Goal: Task Accomplishment & Management: Use online tool/utility

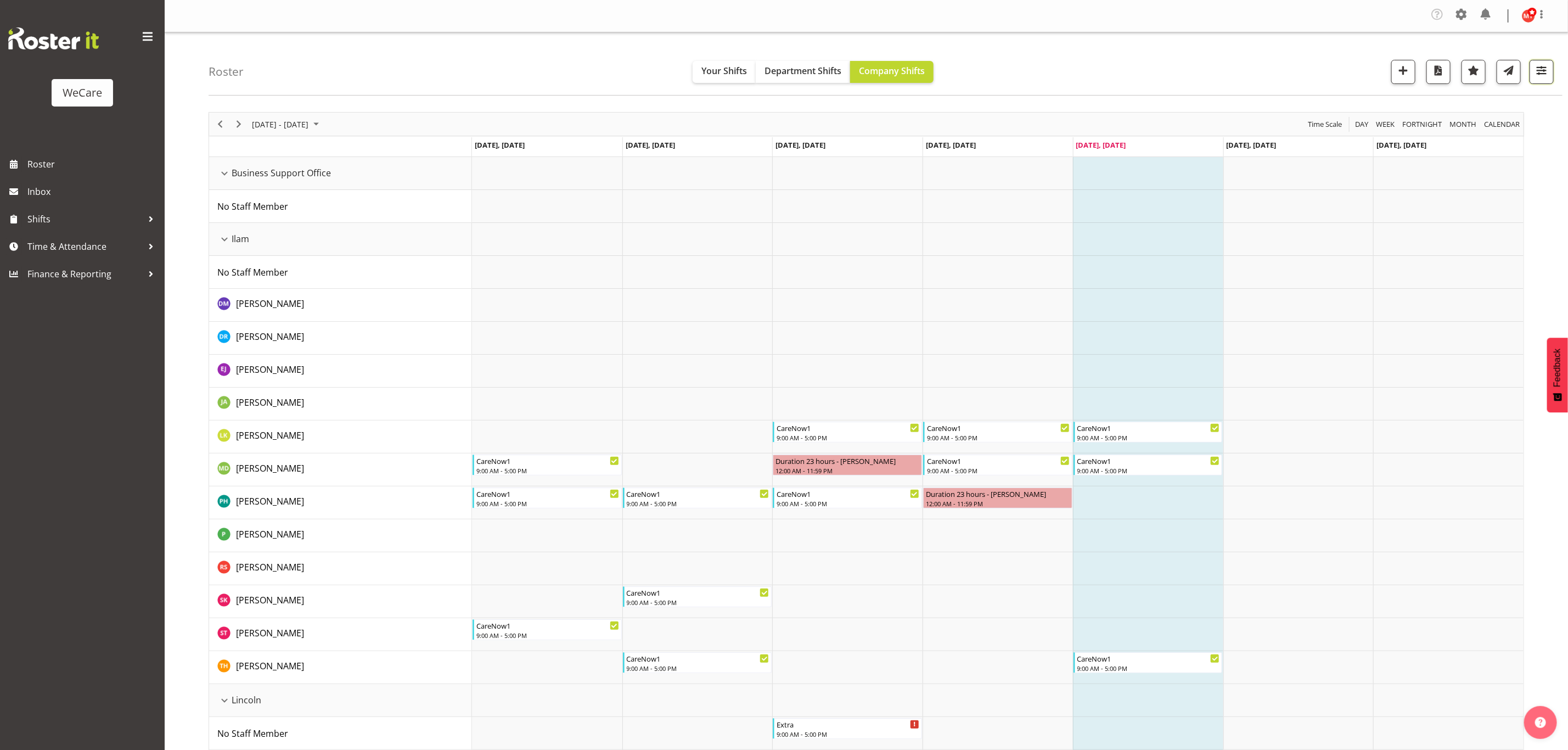
click at [1542, 75] on span "button" at bounding box center [1542, 70] width 14 height 14
click at [1480, 130] on button "1 Departments" at bounding box center [1476, 139] width 139 height 24
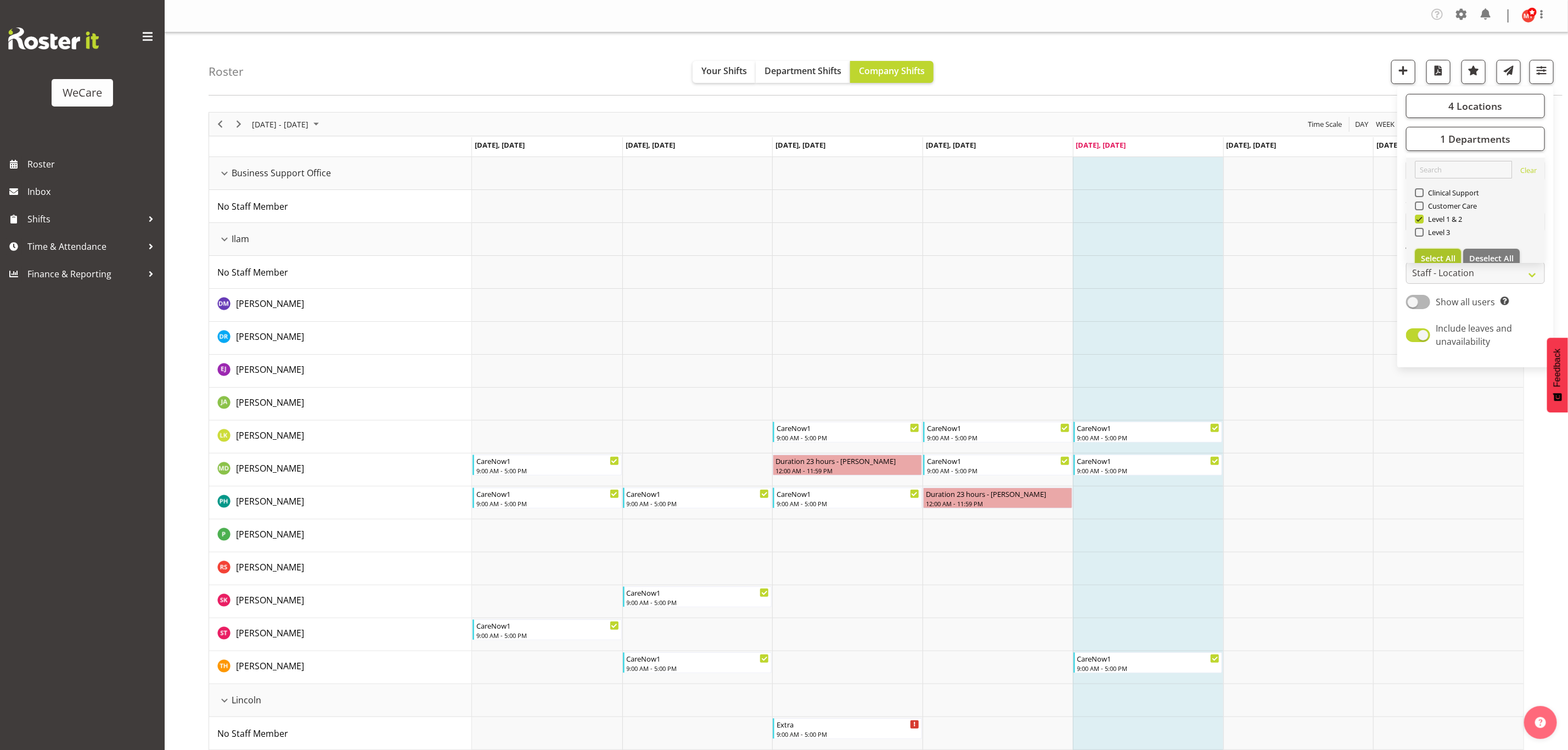
click at [1454, 258] on span "Select All" at bounding box center [1439, 258] width 34 height 10
checkbox input "true"
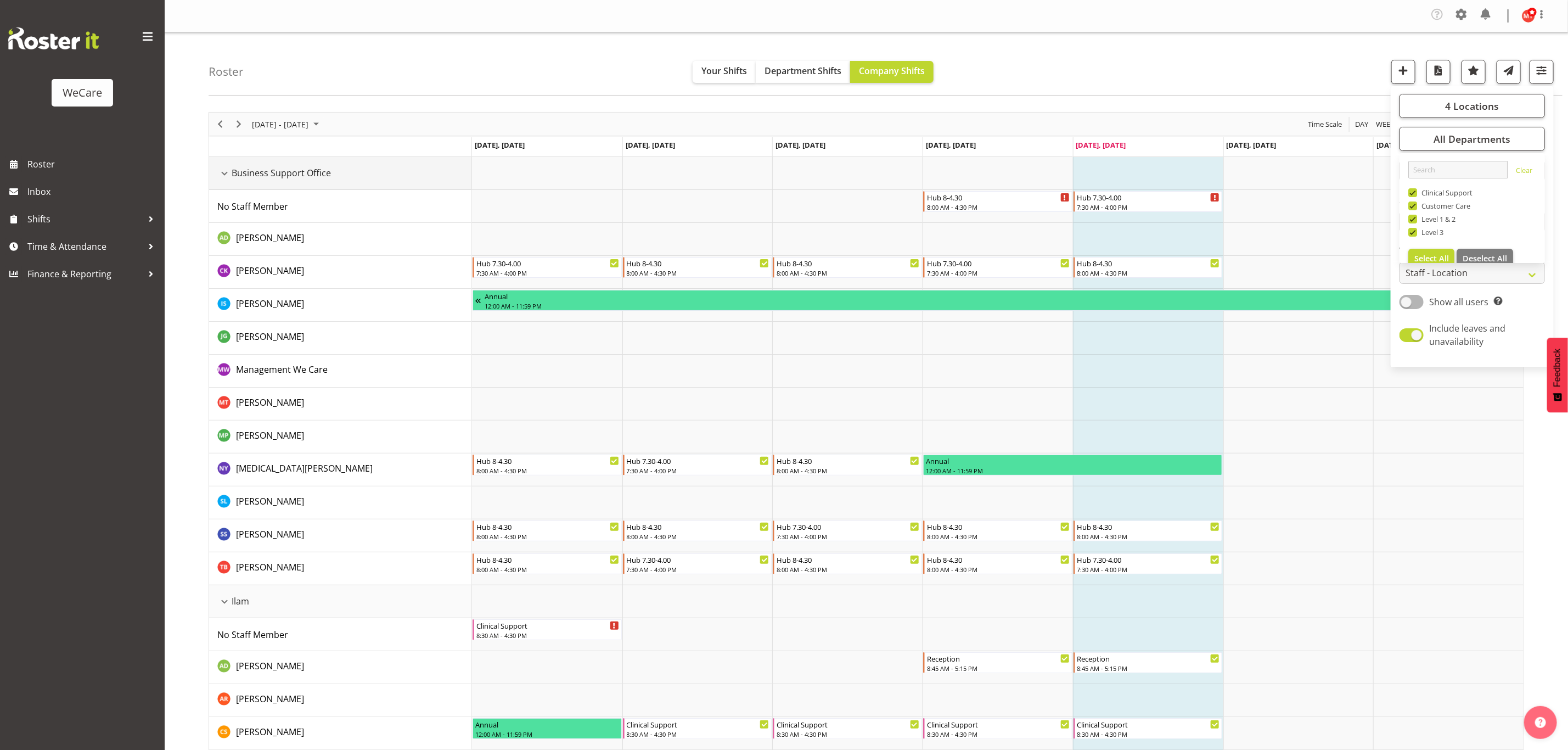
click at [221, 173] on div "Business Support Office resource" at bounding box center [224, 173] width 14 height 14
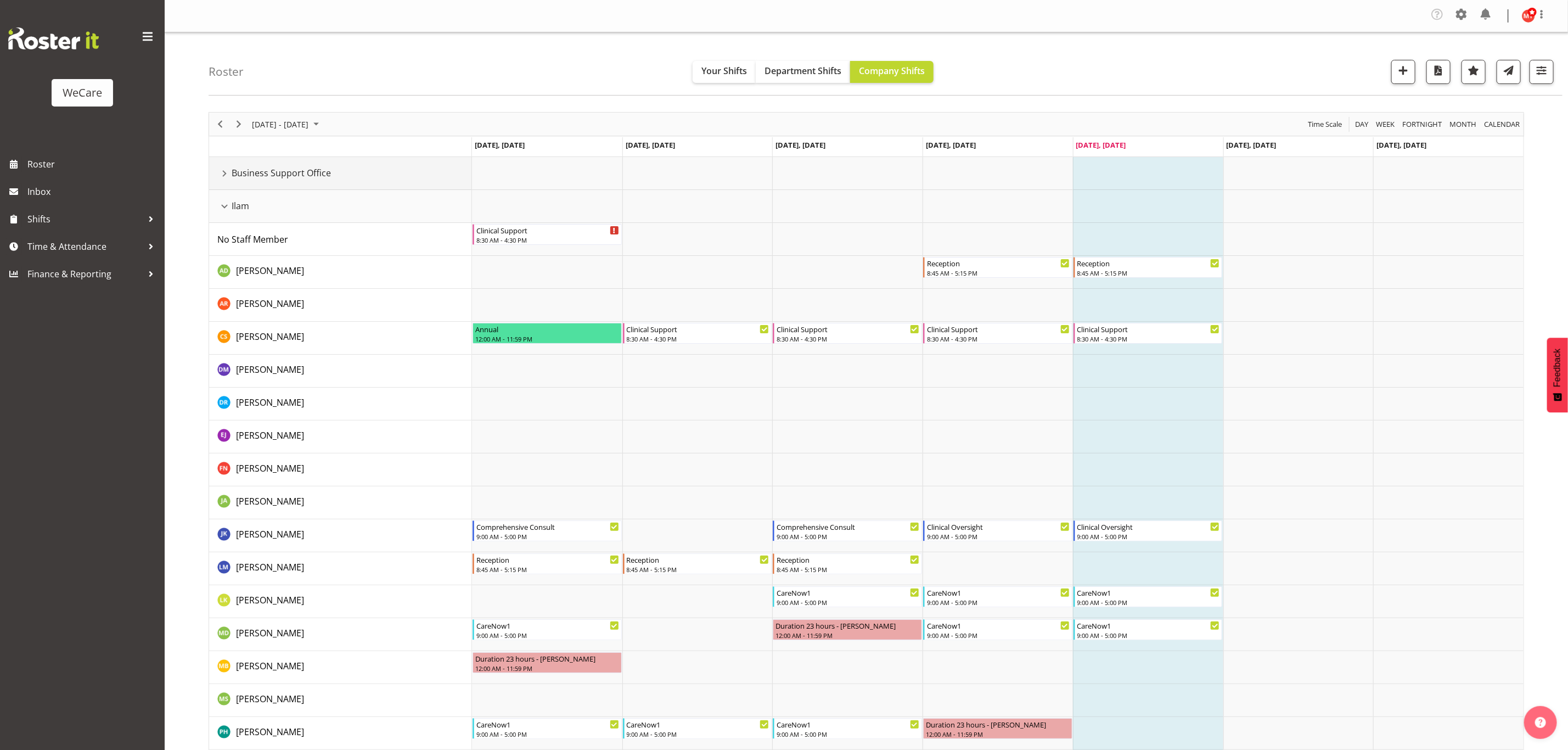
click at [225, 173] on div "Business Support Office resource" at bounding box center [224, 173] width 14 height 14
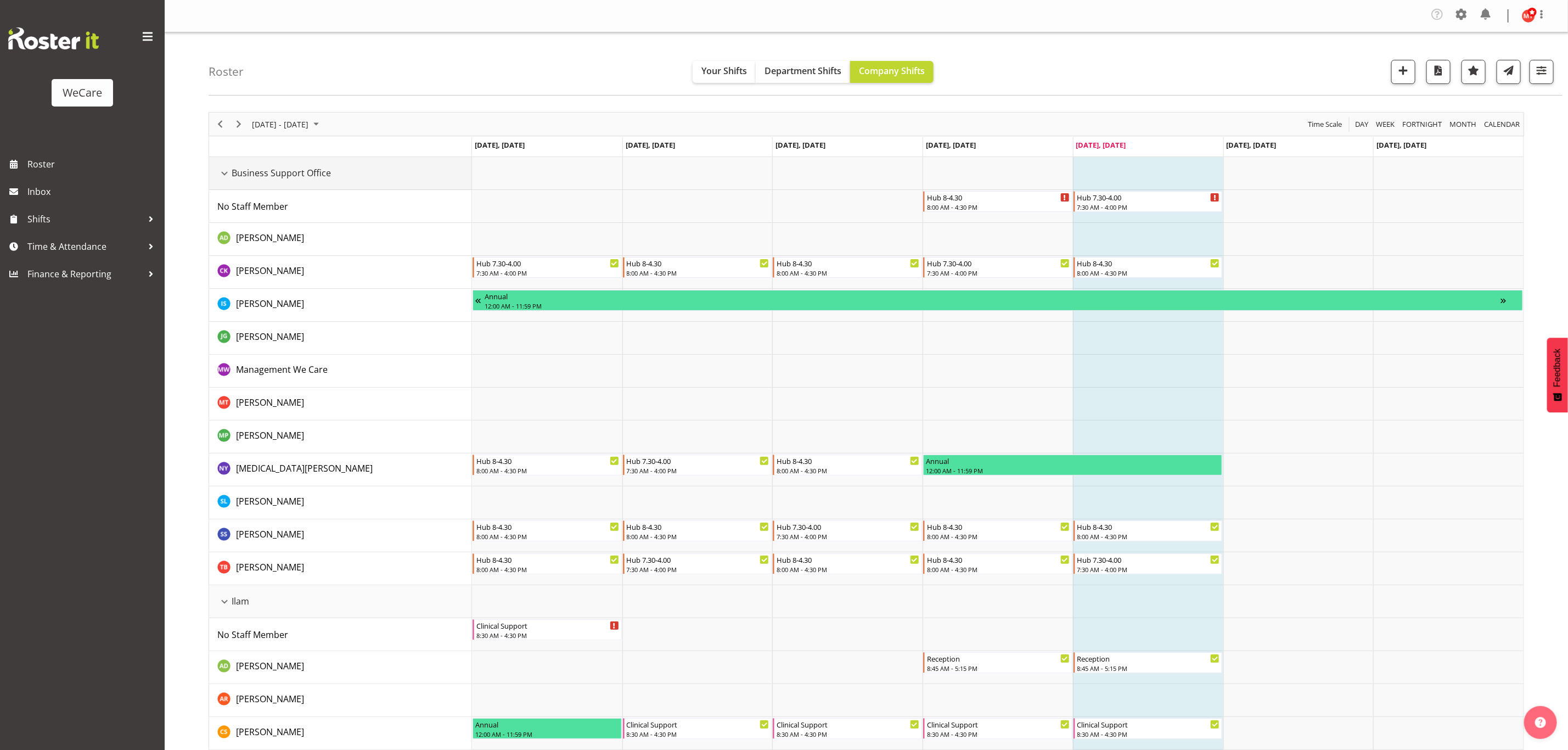
click at [222, 169] on div "Business Support Office resource" at bounding box center [224, 173] width 14 height 14
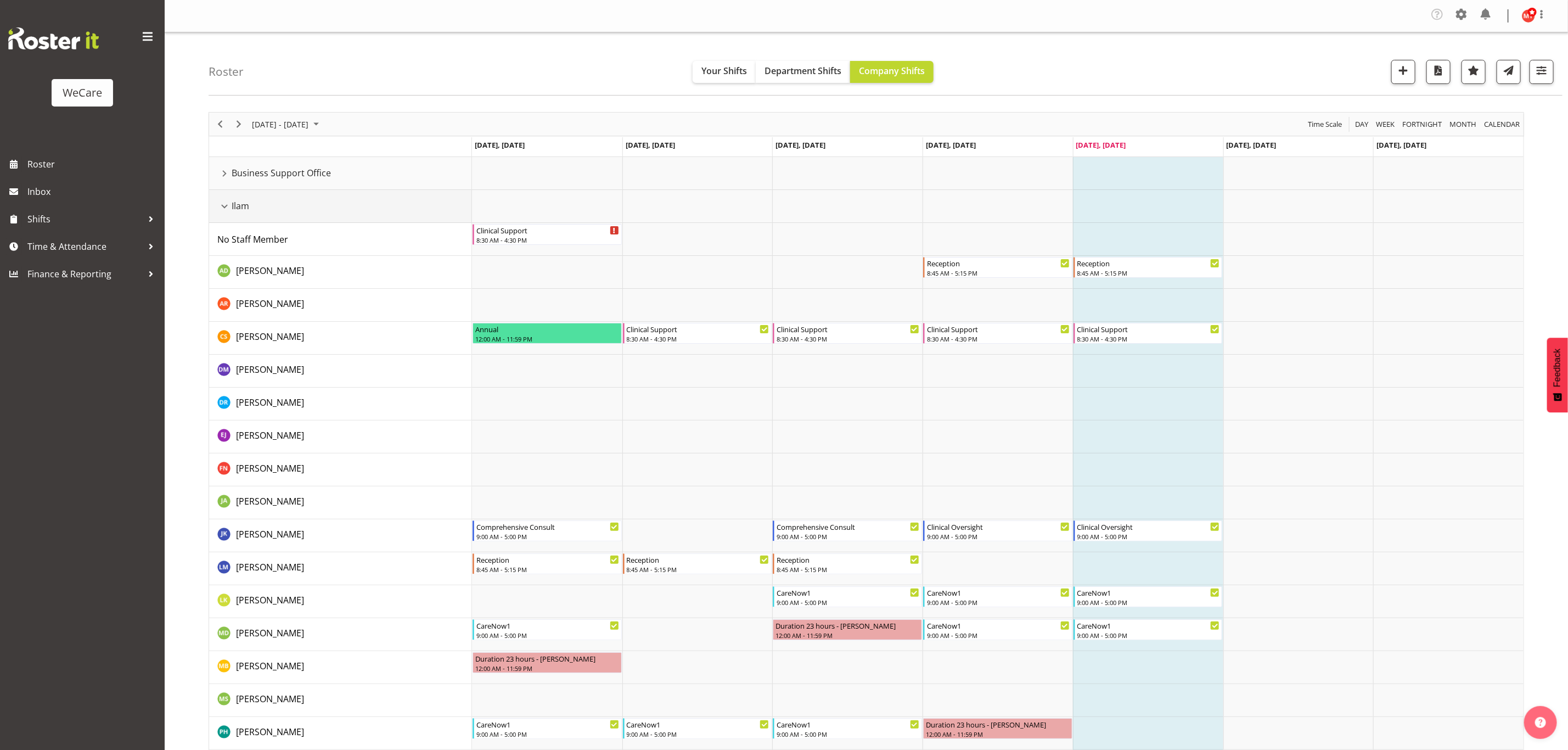
click at [224, 204] on div "Ilam resource" at bounding box center [224, 206] width 14 height 14
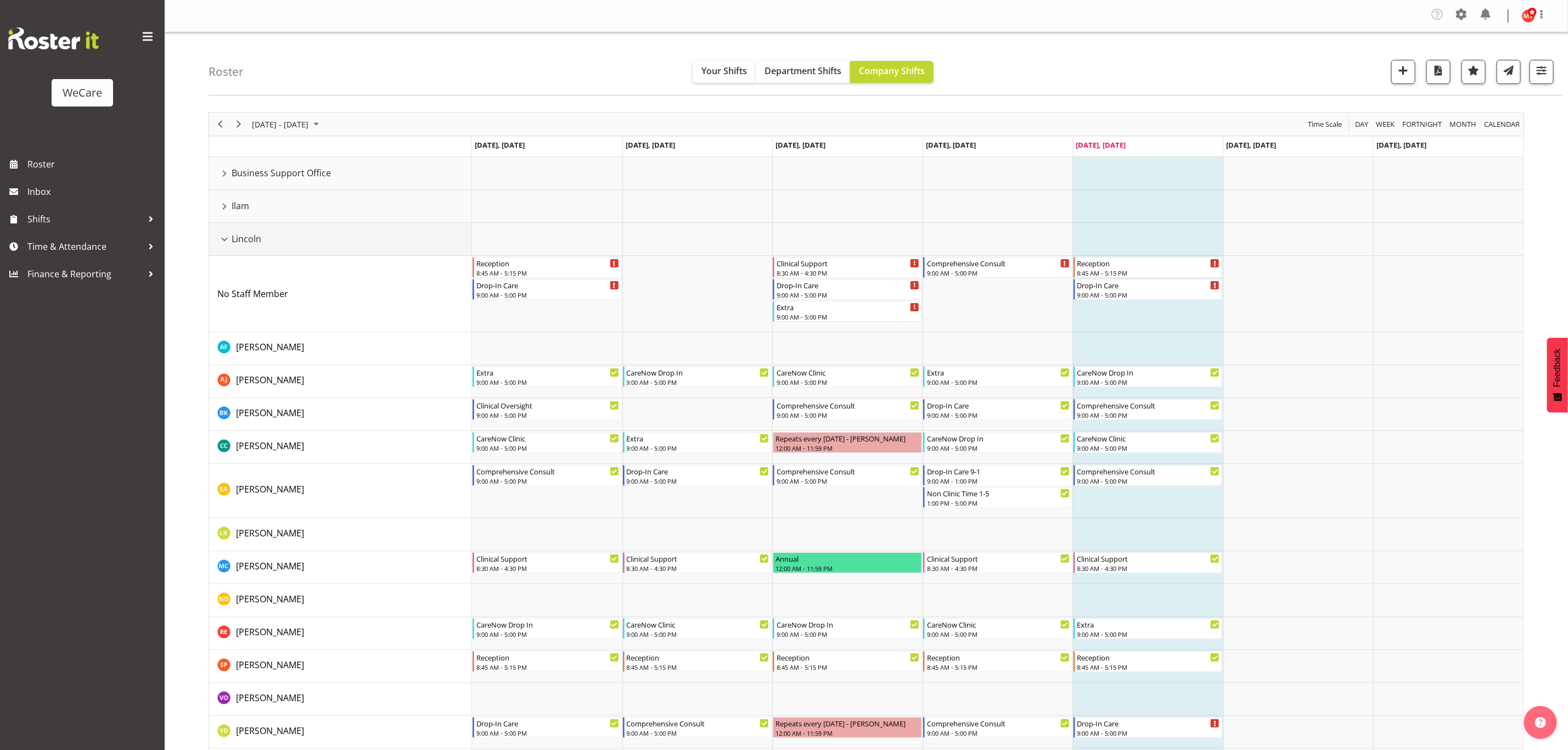
click at [225, 241] on div "Lincoln resource" at bounding box center [224, 239] width 14 height 14
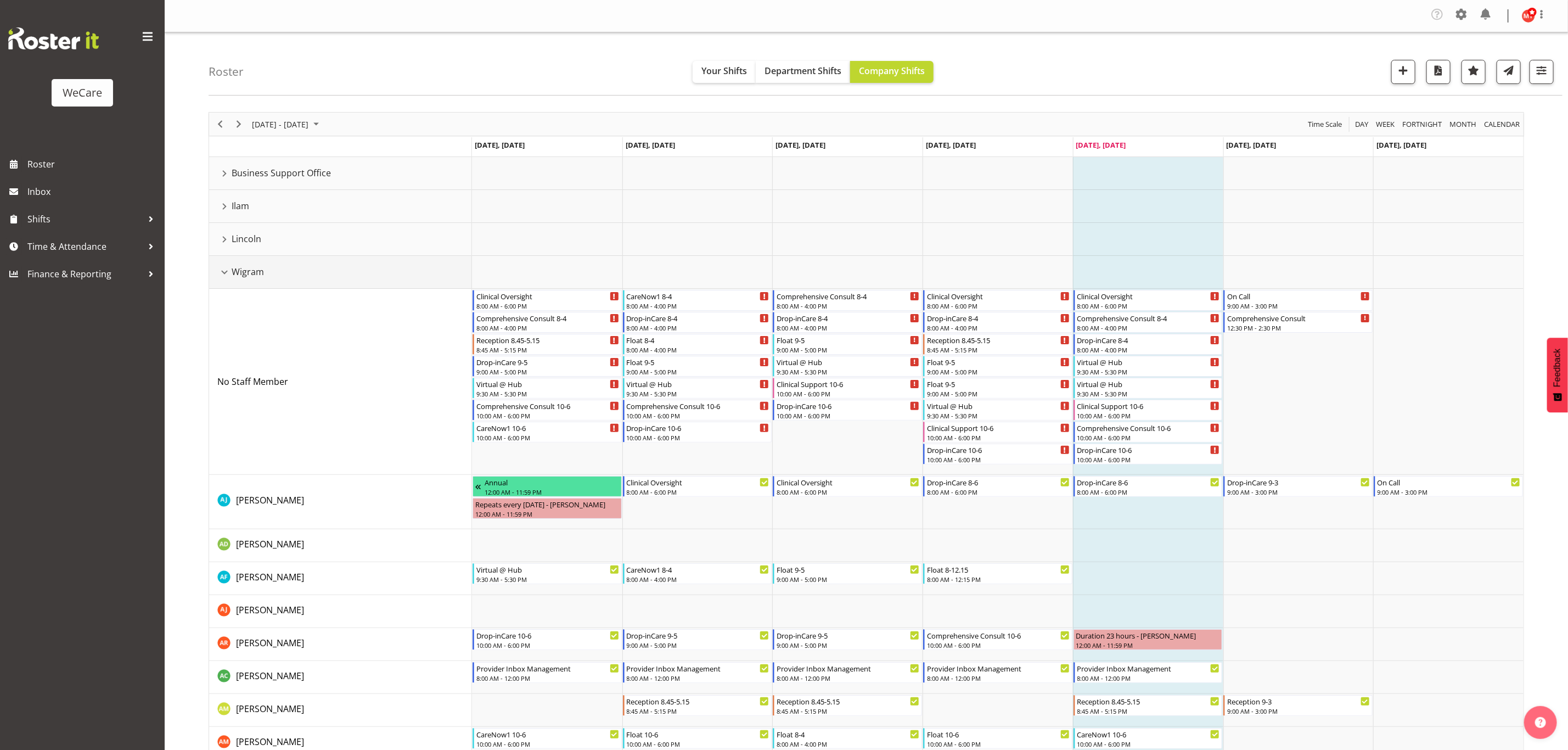
click at [223, 274] on div "Wigram resource" at bounding box center [224, 272] width 14 height 14
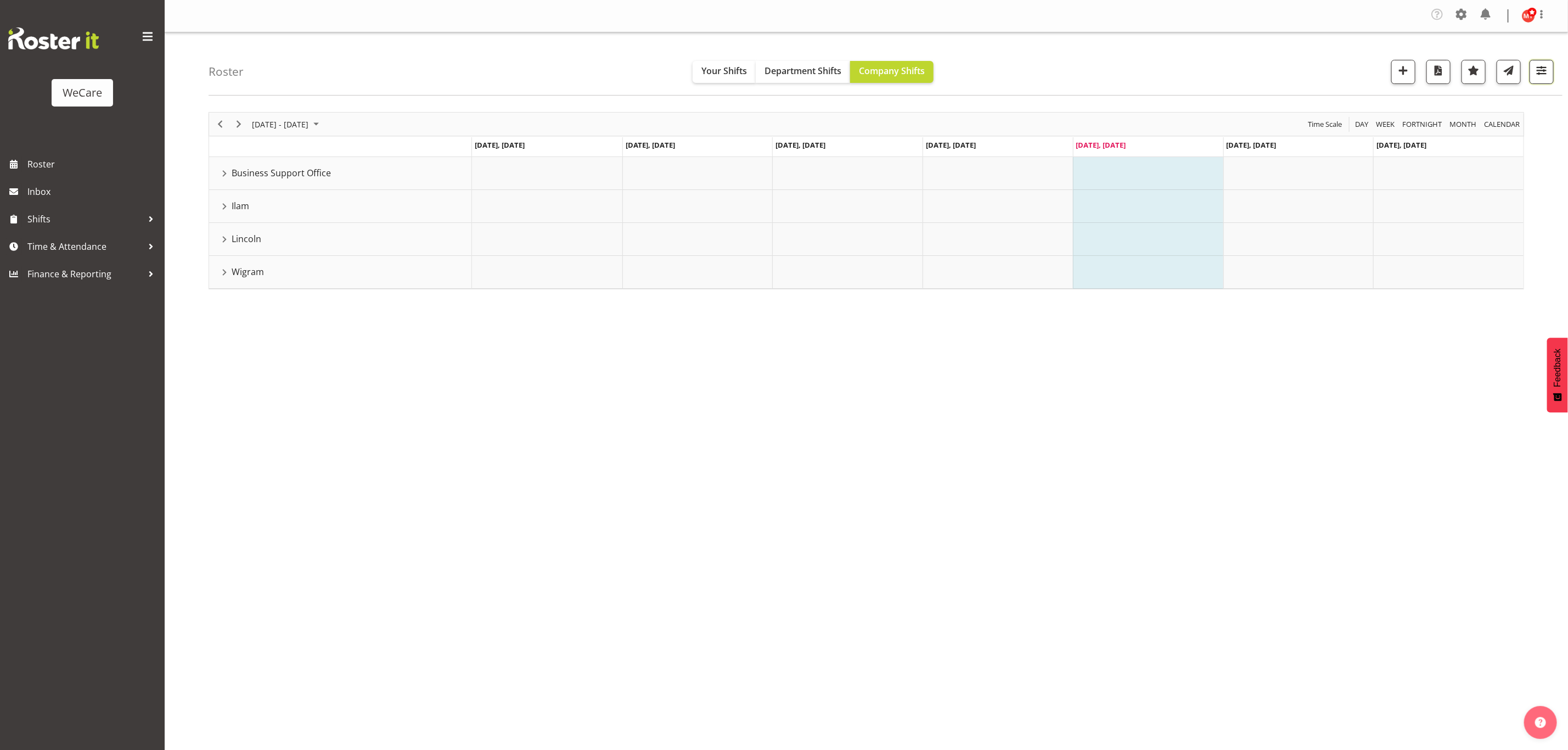
drag, startPoint x: 1539, startPoint y: 68, endPoint x: 1534, endPoint y: 75, distance: 8.6
click at [1540, 68] on span "button" at bounding box center [1542, 70] width 14 height 14
click at [1480, 140] on span "All Departments" at bounding box center [1472, 139] width 77 height 13
click at [1471, 109] on span "4 Locations" at bounding box center [1472, 106] width 54 height 13
click at [1416, 171] on span at bounding box center [1413, 173] width 9 height 9
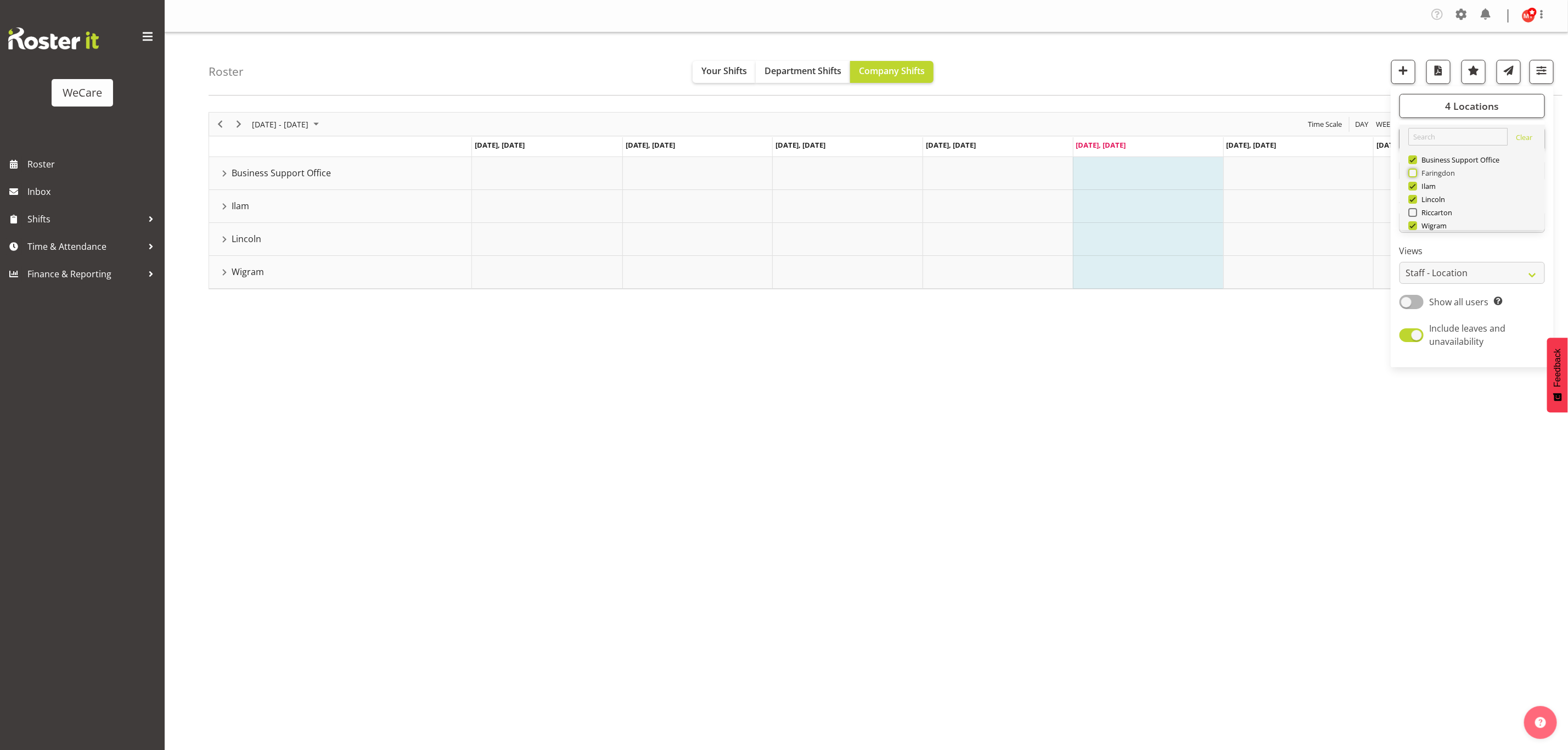
click at [1416, 171] on input "Faringdon" at bounding box center [1412, 173] width 7 height 7
checkbox input "true"
click at [933, 390] on div "[DATE] - [DATE] [DATE] Day Week Fortnight Month calendar Month Agenda Time Scal…" at bounding box center [889, 323] width 1360 height 439
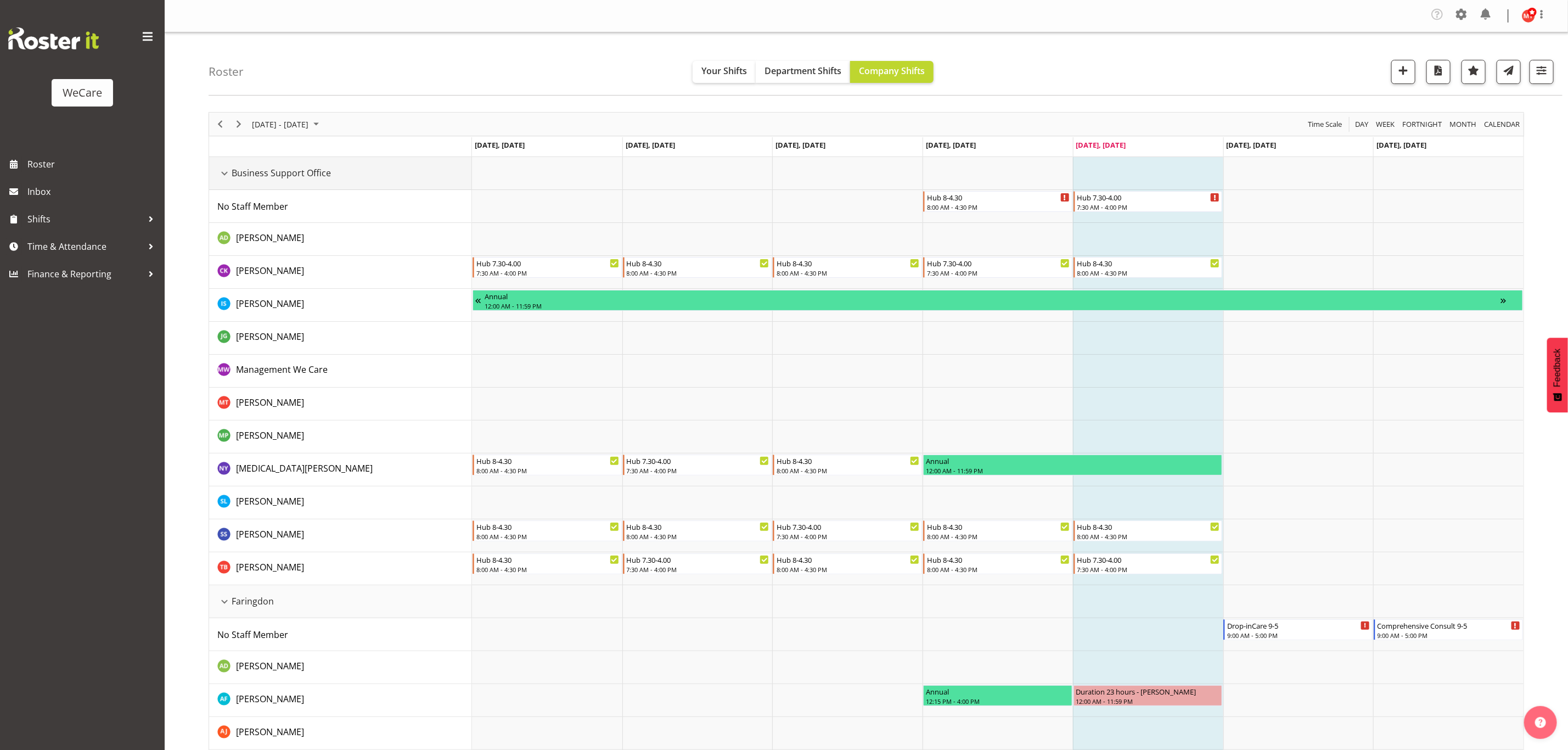
drag, startPoint x: 228, startPoint y: 177, endPoint x: 247, endPoint y: 200, distance: 29.8
click at [228, 177] on div "Business Support Office resource" at bounding box center [224, 173] width 14 height 14
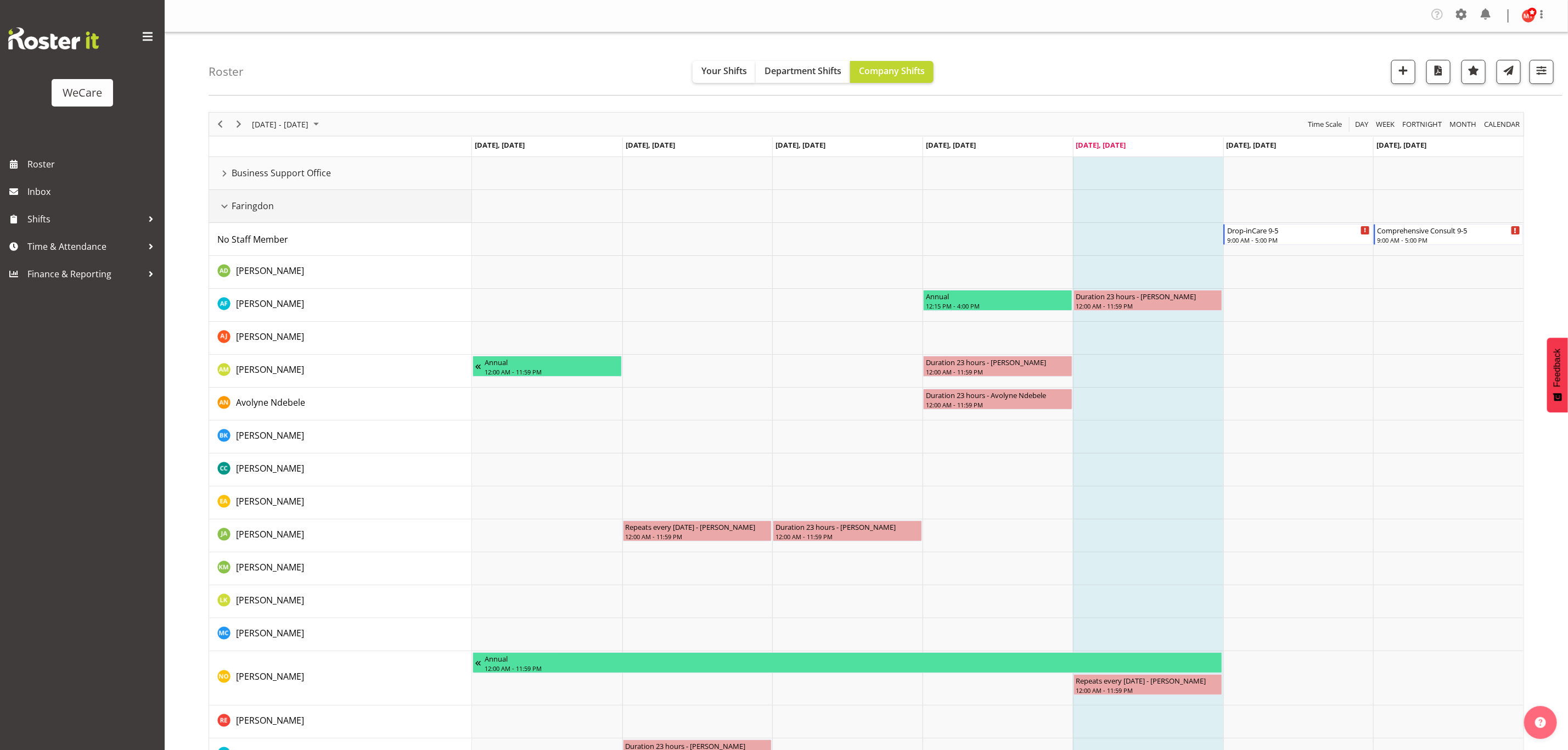
click at [225, 208] on div "Faringdon resource" at bounding box center [224, 206] width 14 height 14
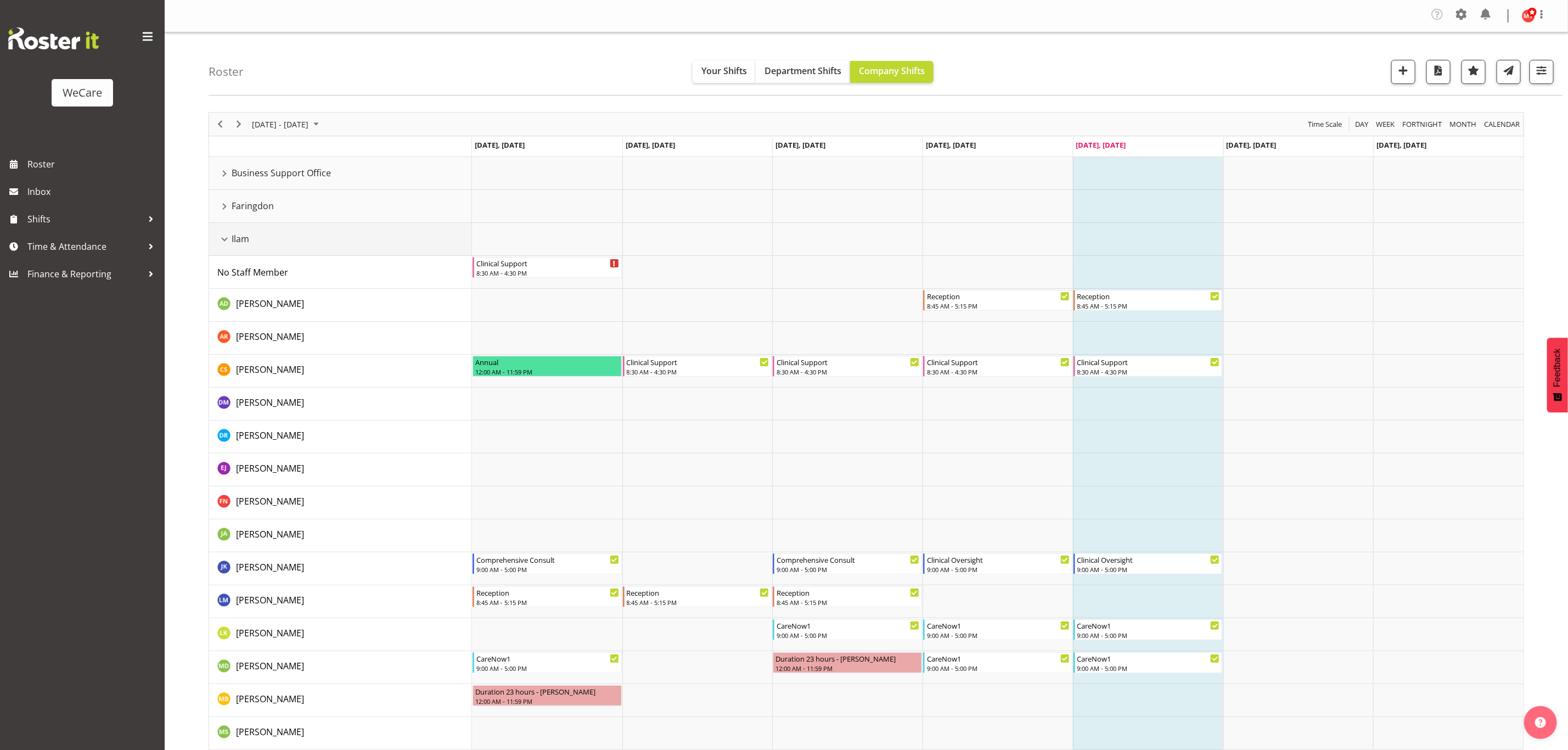
drag, startPoint x: 222, startPoint y: 239, endPoint x: 222, endPoint y: 249, distance: 10.0
click at [222, 239] on div "Ilam resource" at bounding box center [224, 239] width 14 height 14
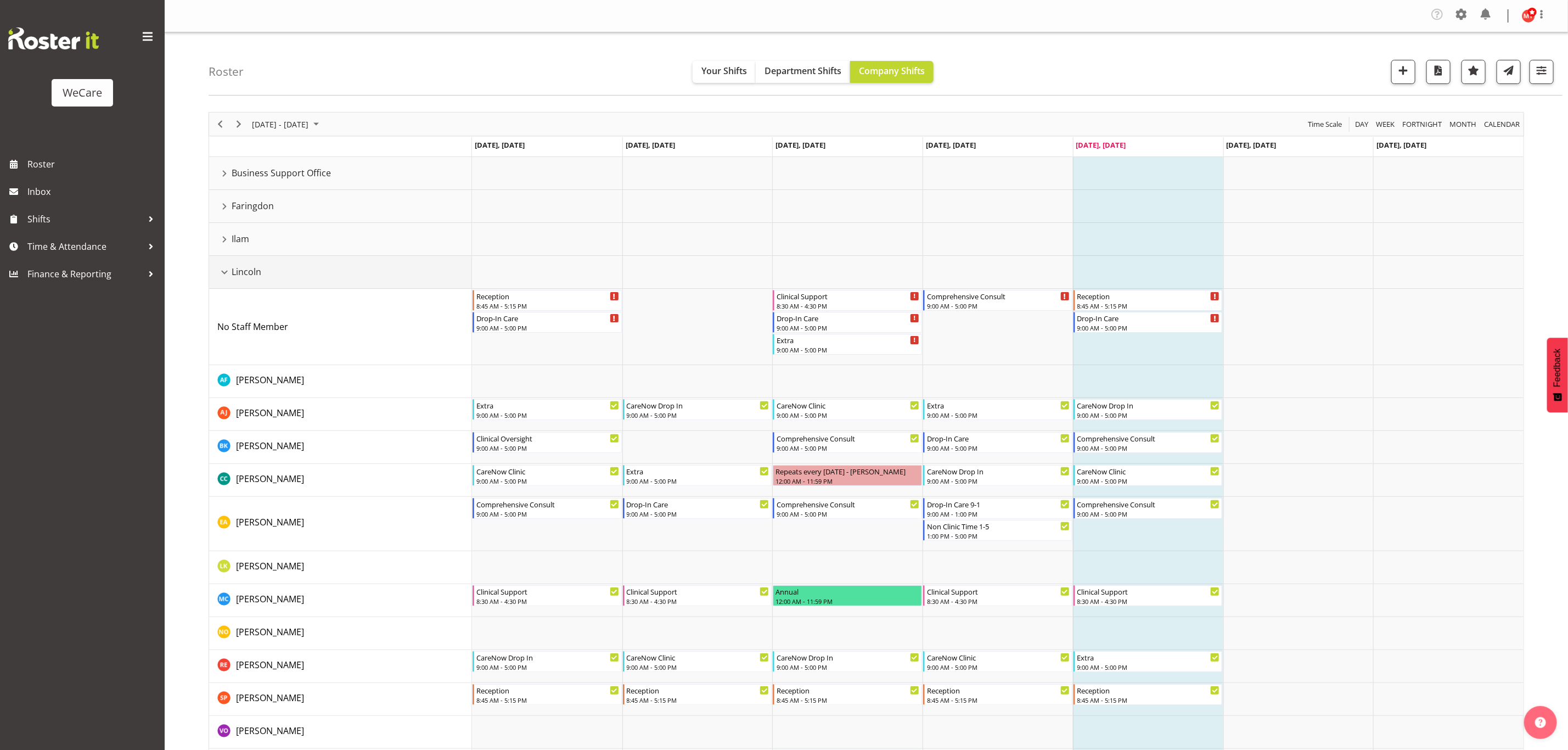
click at [226, 275] on div "Lincoln resource" at bounding box center [224, 272] width 14 height 14
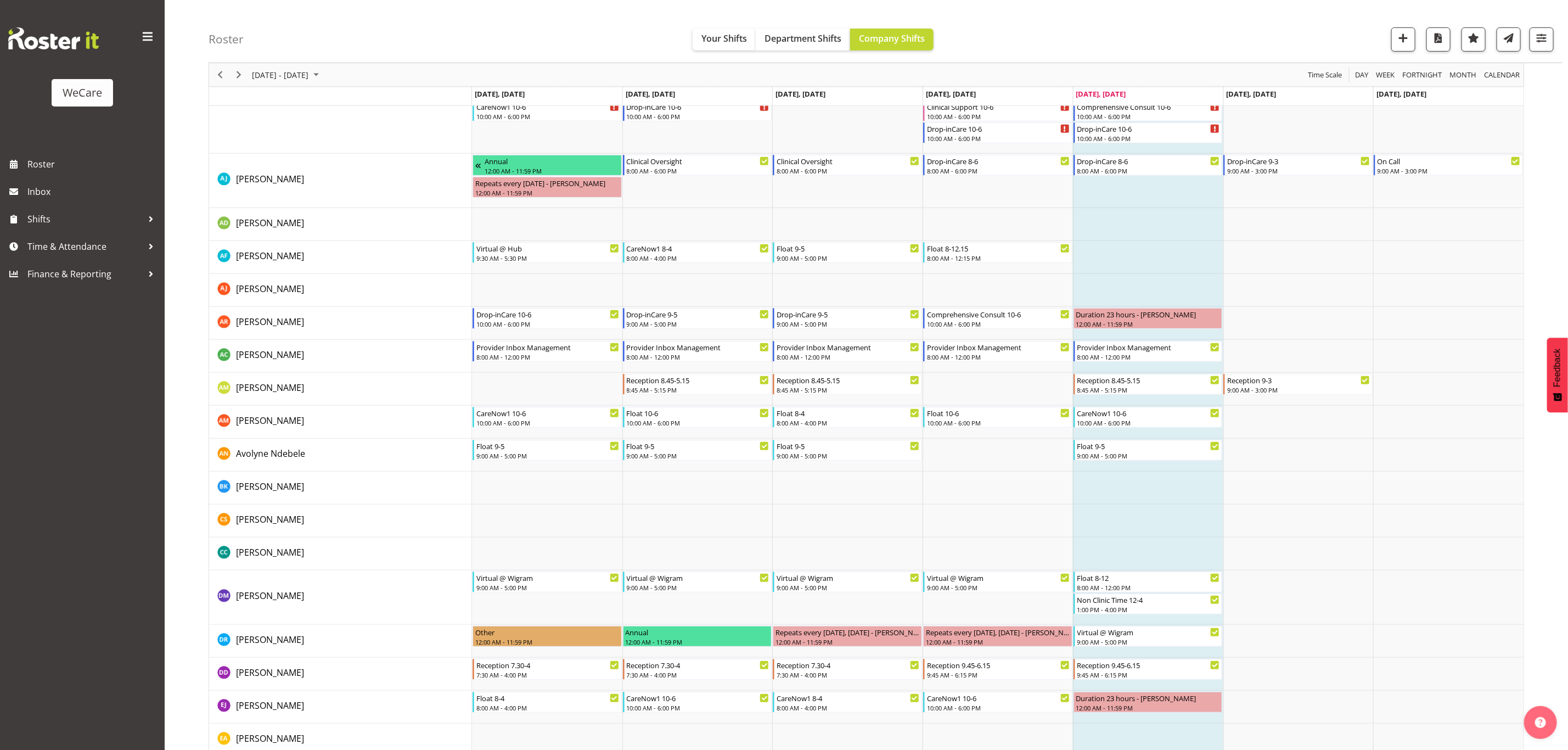
scroll to position [272, 0]
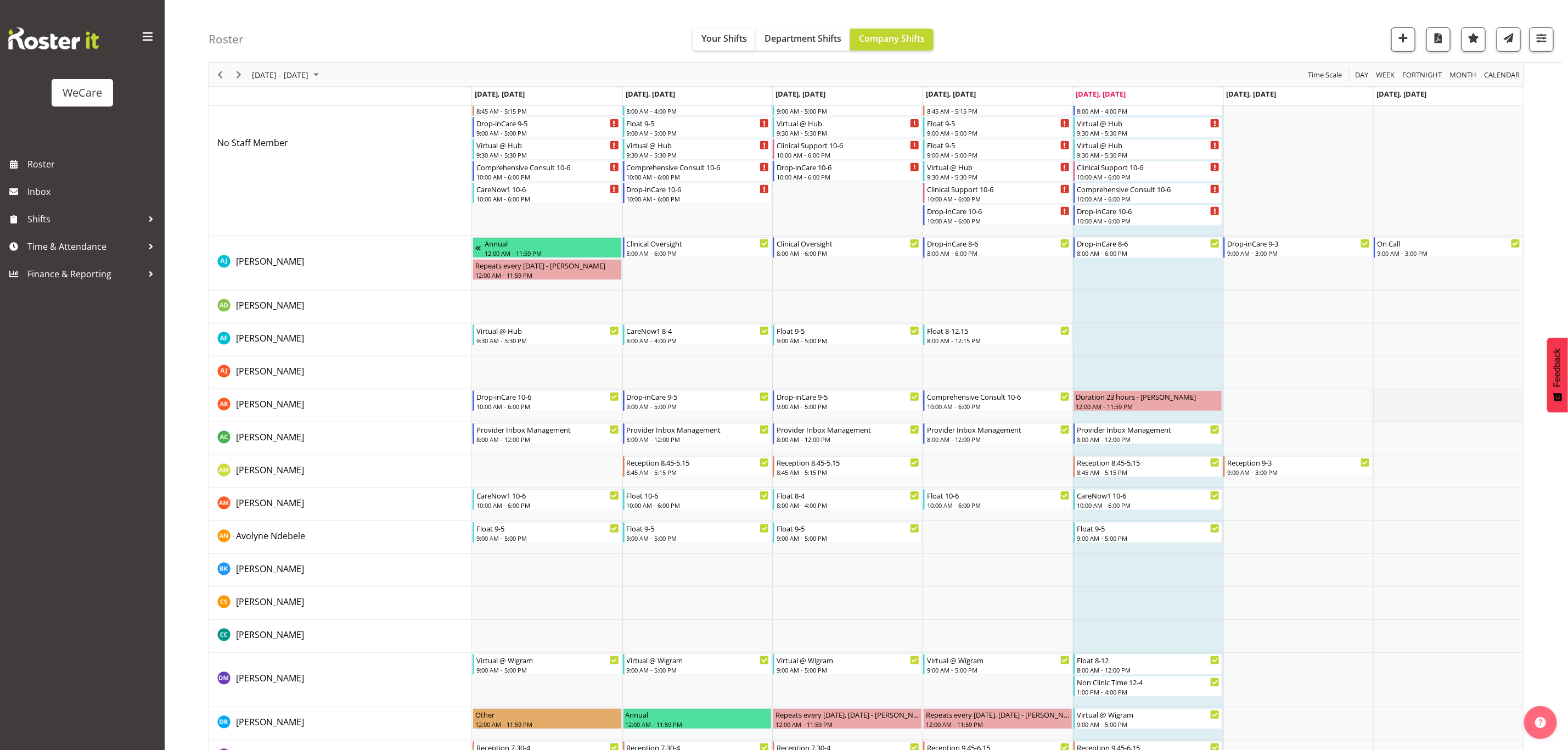
click at [1459, 390] on td "Timeline Week of August 29, 2025" at bounding box center [1448, 406] width 150 height 33
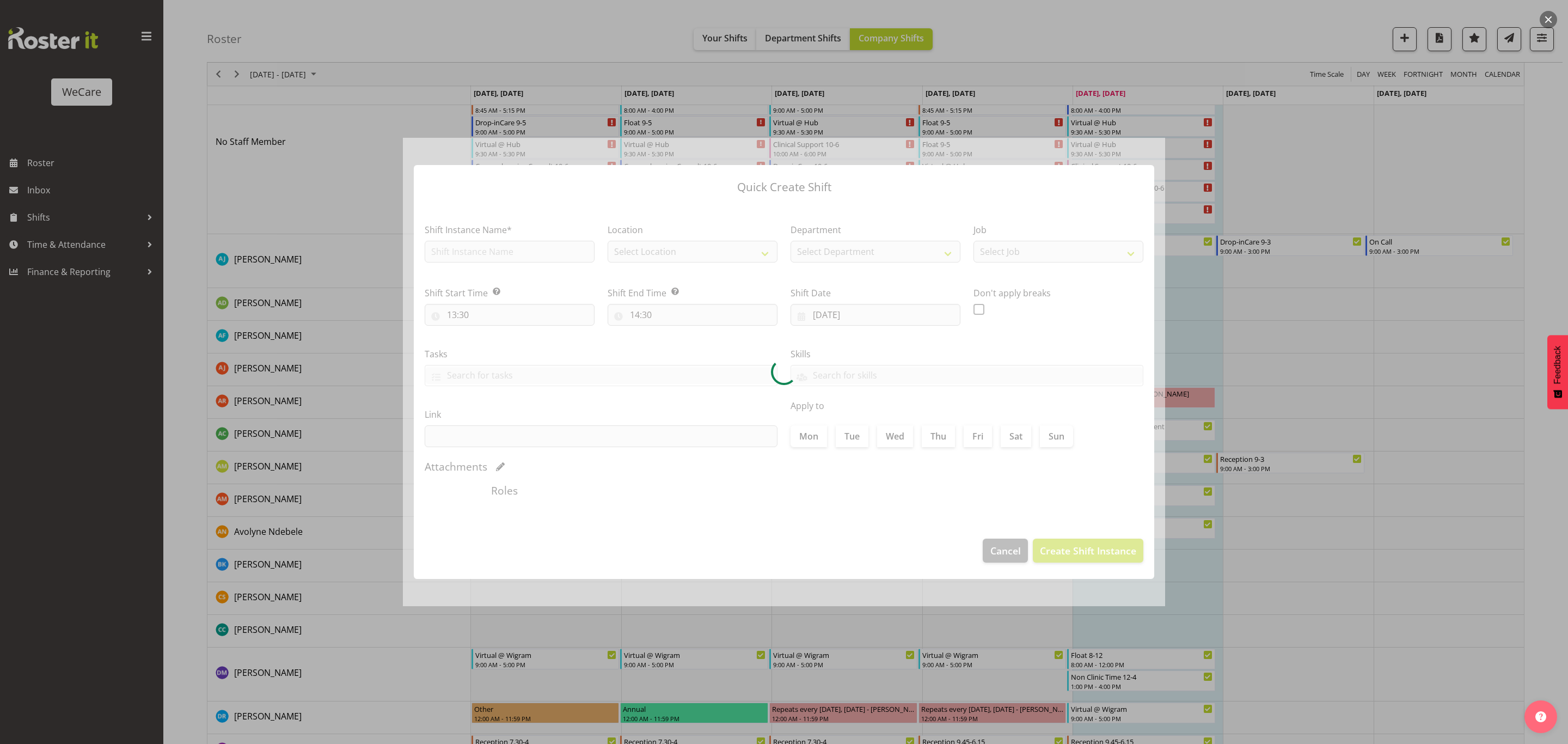
type input "[DATE]"
checkbox input "true"
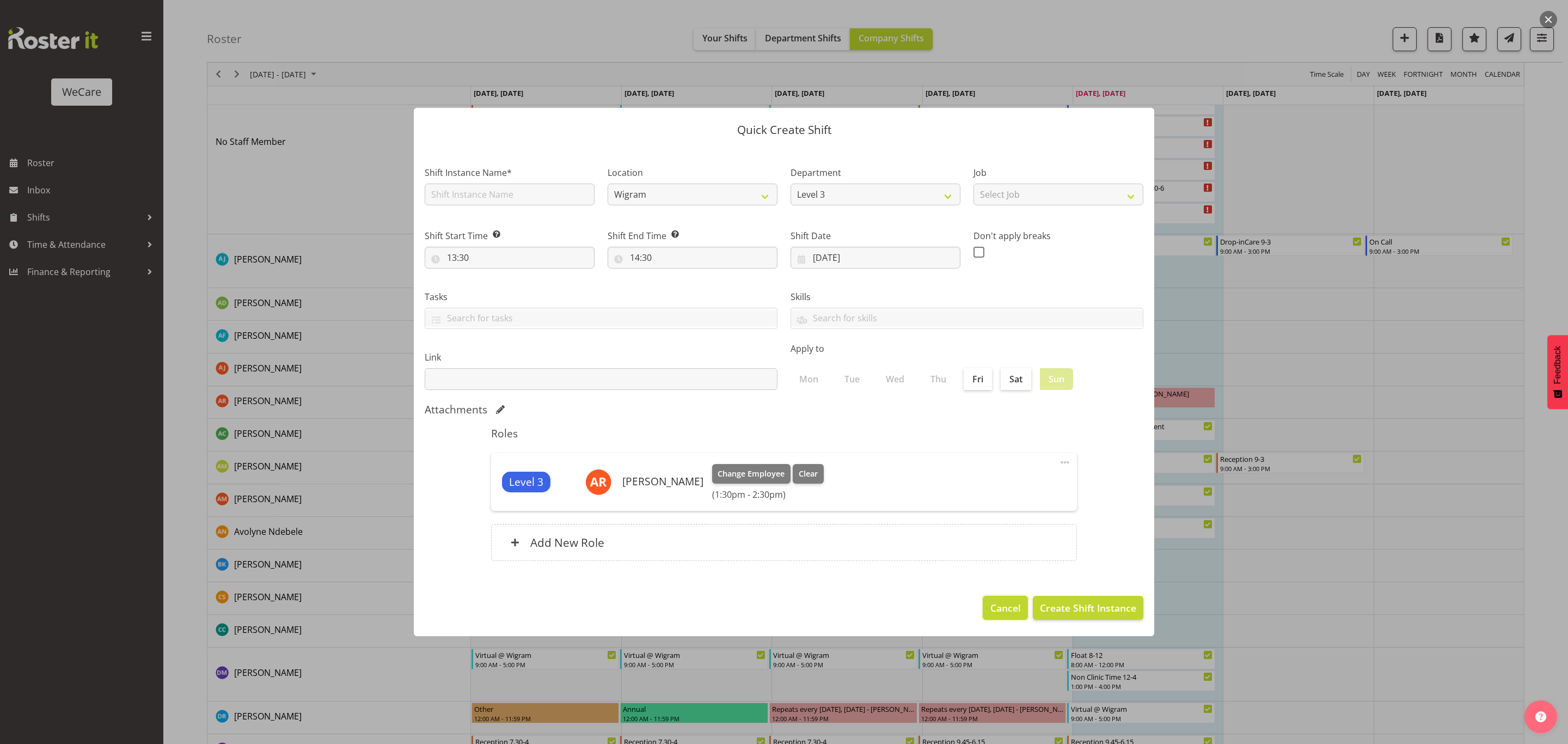
drag, startPoint x: 1003, startPoint y: 609, endPoint x: 1004, endPoint y: 615, distance: 6.1
click at [1005, 611] on span "Cancel" at bounding box center [1006, 608] width 30 height 14
